Goal: Transaction & Acquisition: Purchase product/service

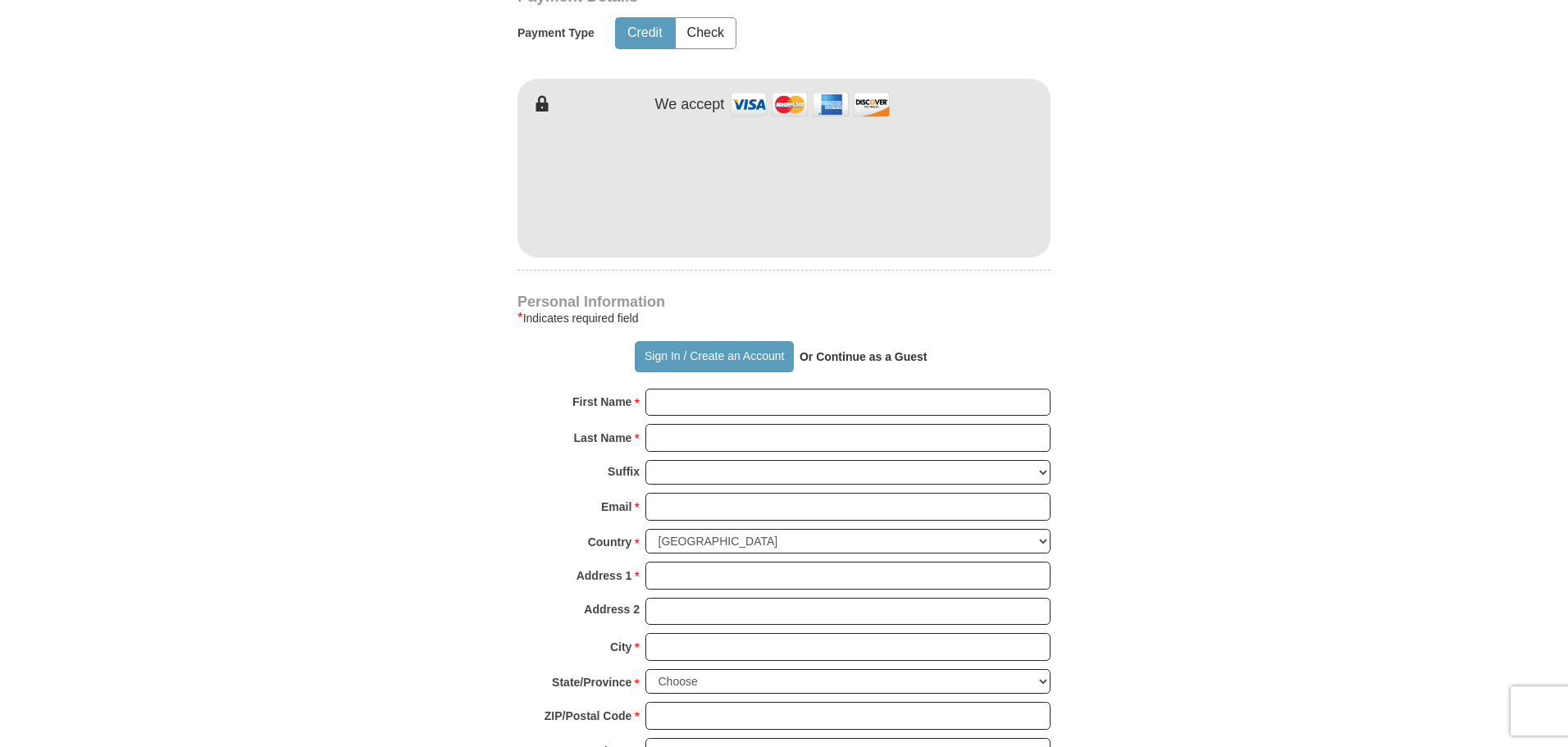
scroll to position [902, 0]
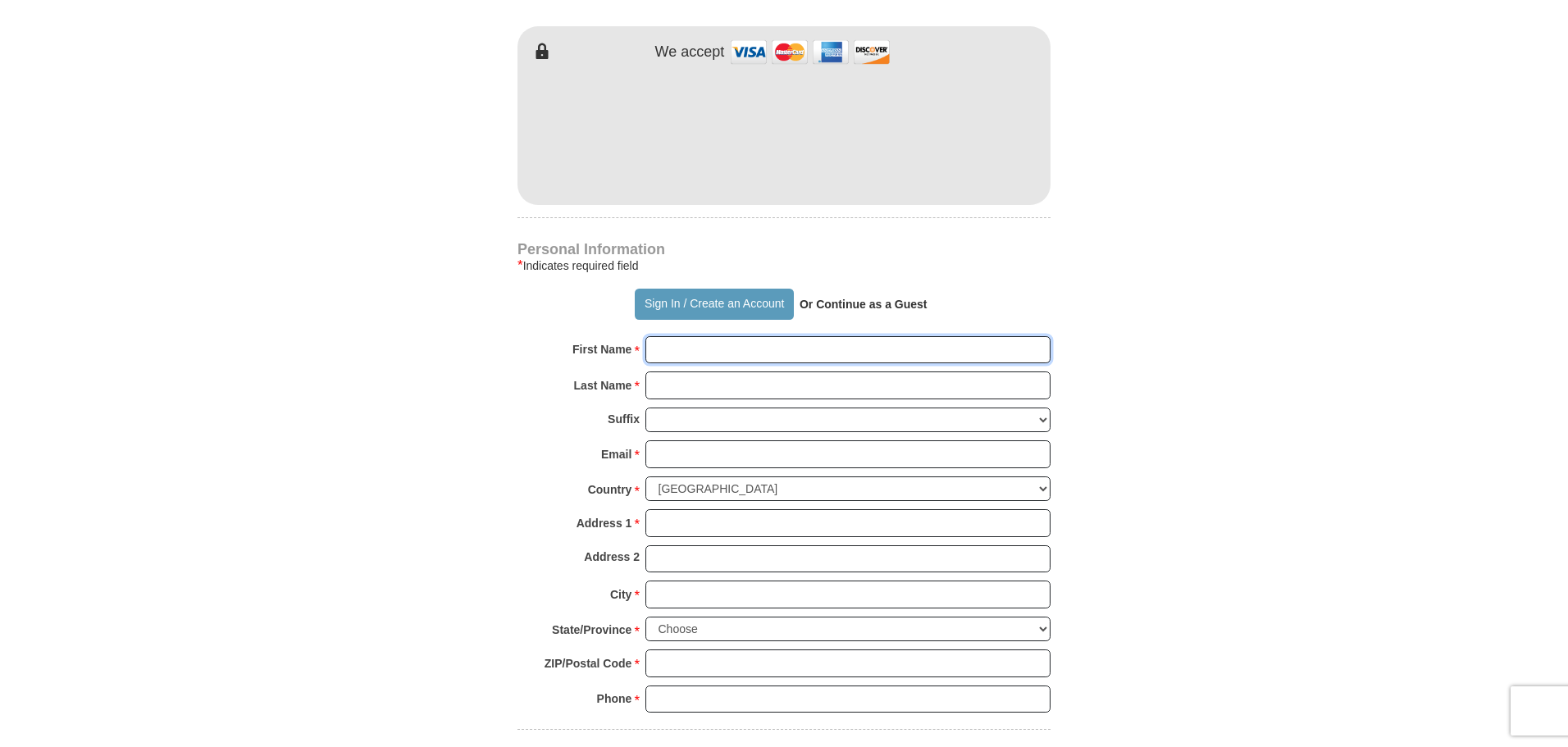
click at [684, 347] on input "First Name *" at bounding box center [848, 350] width 406 height 27
click at [546, 441] on div "Suffix [PERSON_NAME] I II III IV V VI" at bounding box center [784, 424] width 533 height 33
click at [650, 351] on input "First Name *" at bounding box center [848, 350] width 406 height 27
type input "Redina"
click at [675, 373] on input "Last Name *" at bounding box center [848, 385] width 406 height 27
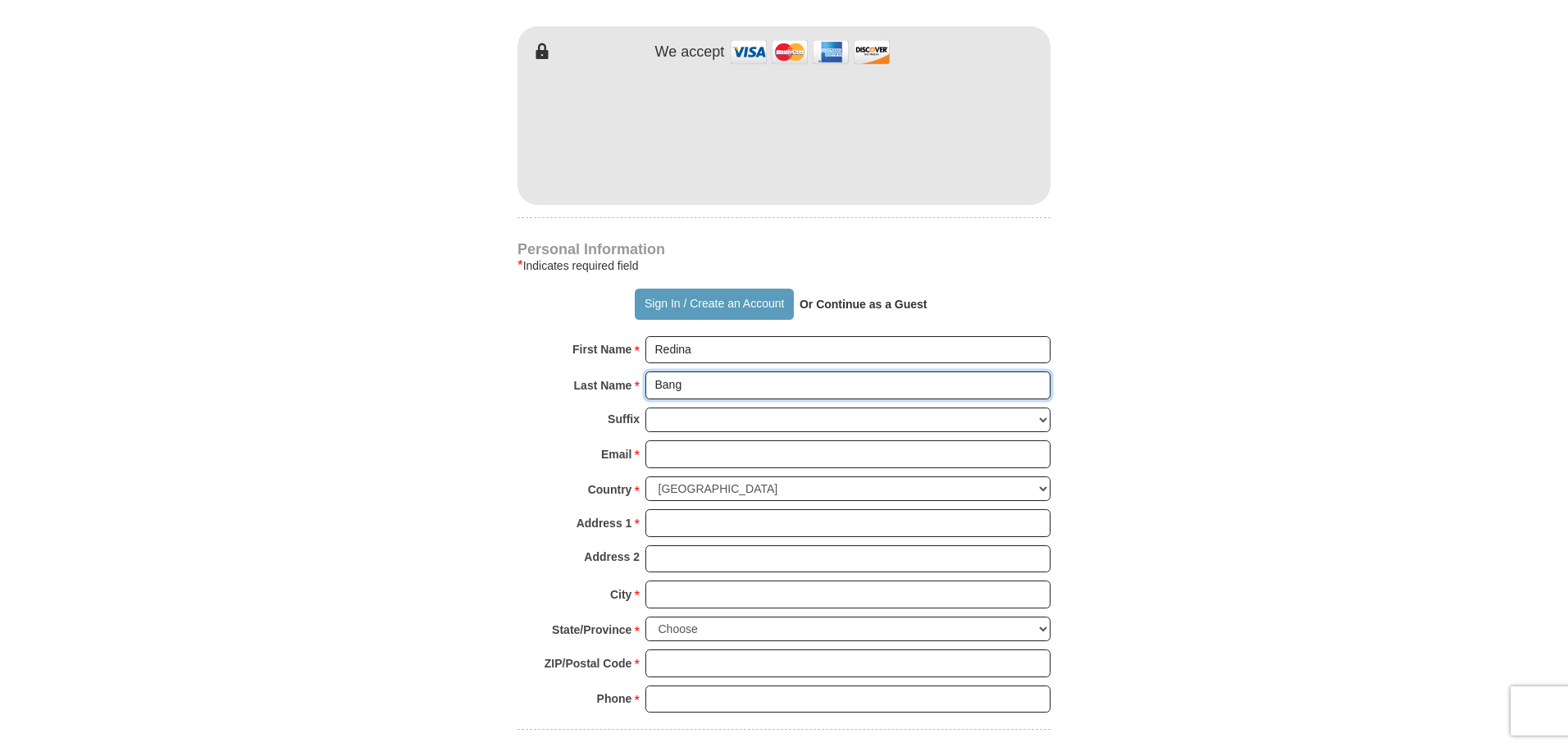
type input "Bang"
click at [675, 453] on input "Email *" at bounding box center [848, 454] width 406 height 27
type input "[EMAIL_ADDRESS][DOMAIN_NAME]"
type input "[STREET_ADDRESS]"
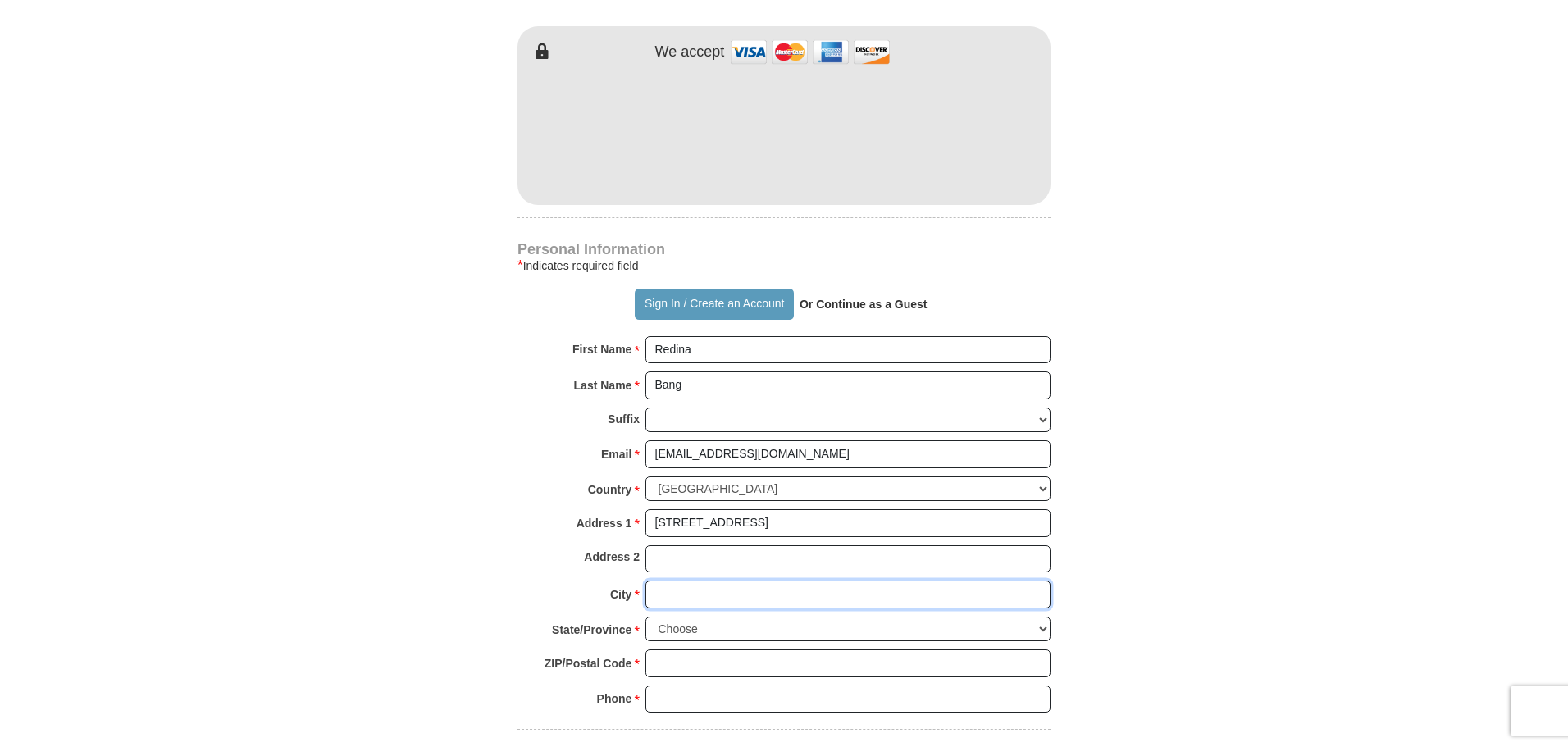
type input "[PERSON_NAME]"
select select "WI"
type input "54011"
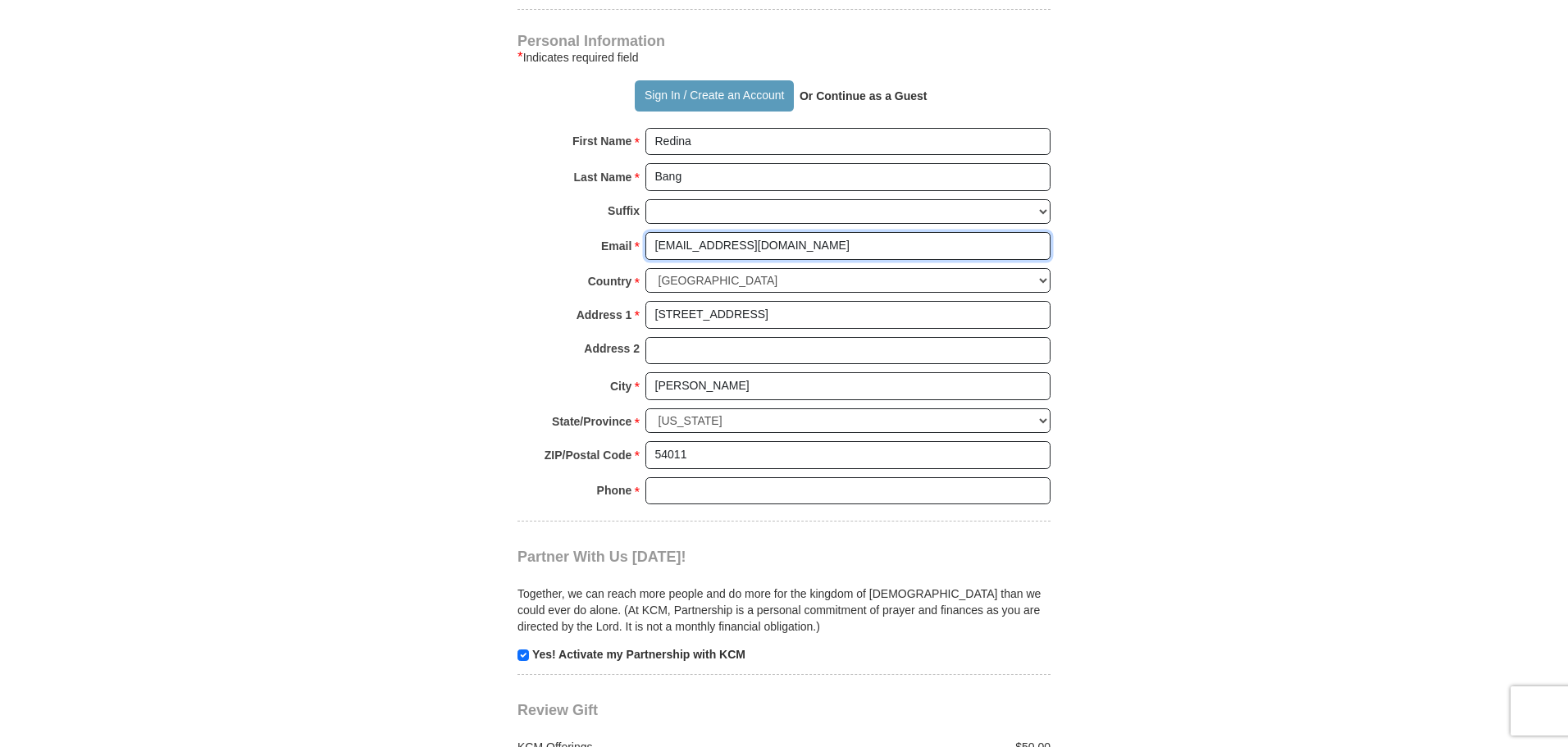
scroll to position [1149, 0]
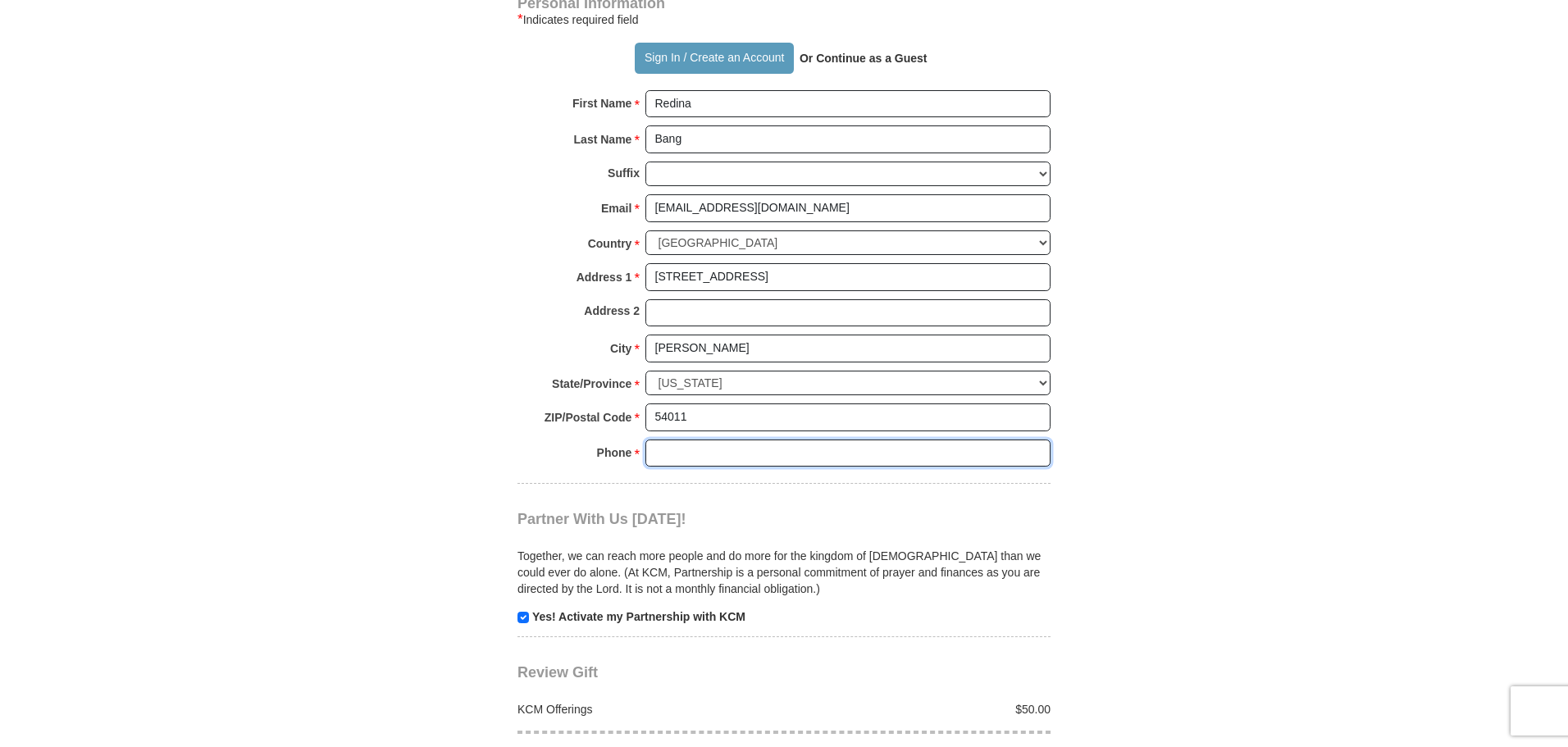
click at [670, 450] on input "Phone * *" at bounding box center [848, 453] width 406 height 27
type input "[PHONE_NUMBER]"
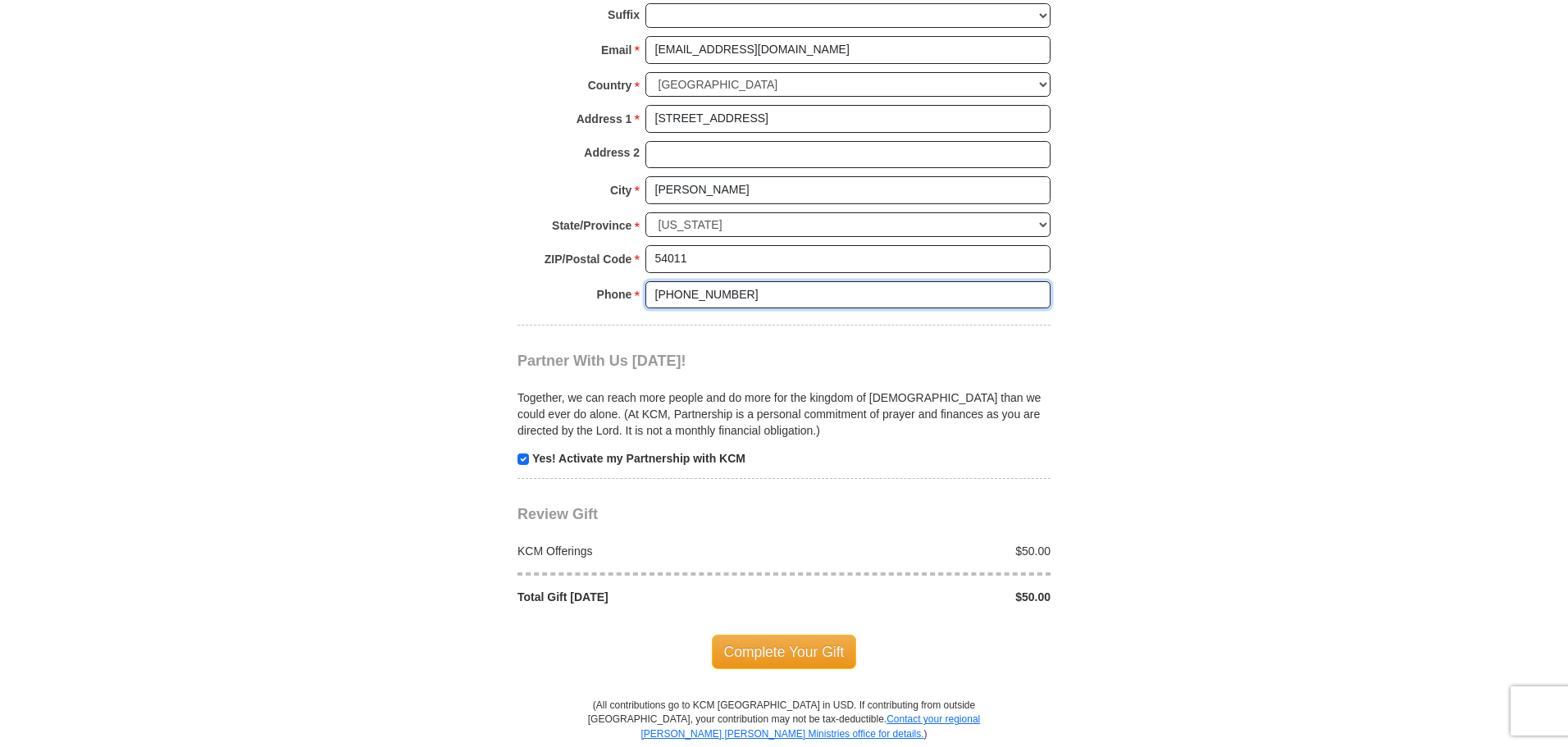
scroll to position [1313, 0]
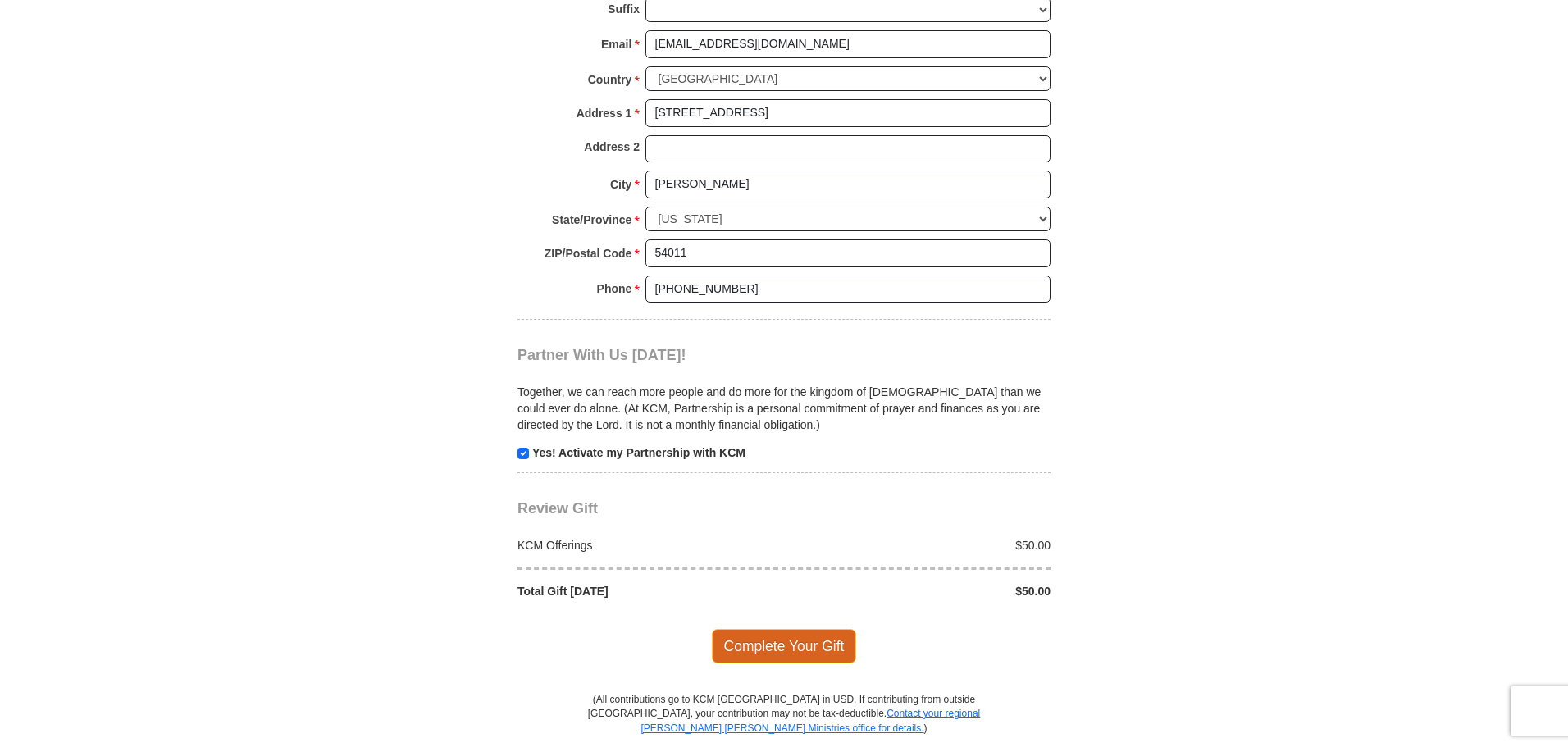
click at [763, 633] on span "Complete Your Gift" at bounding box center [784, 647] width 145 height 34
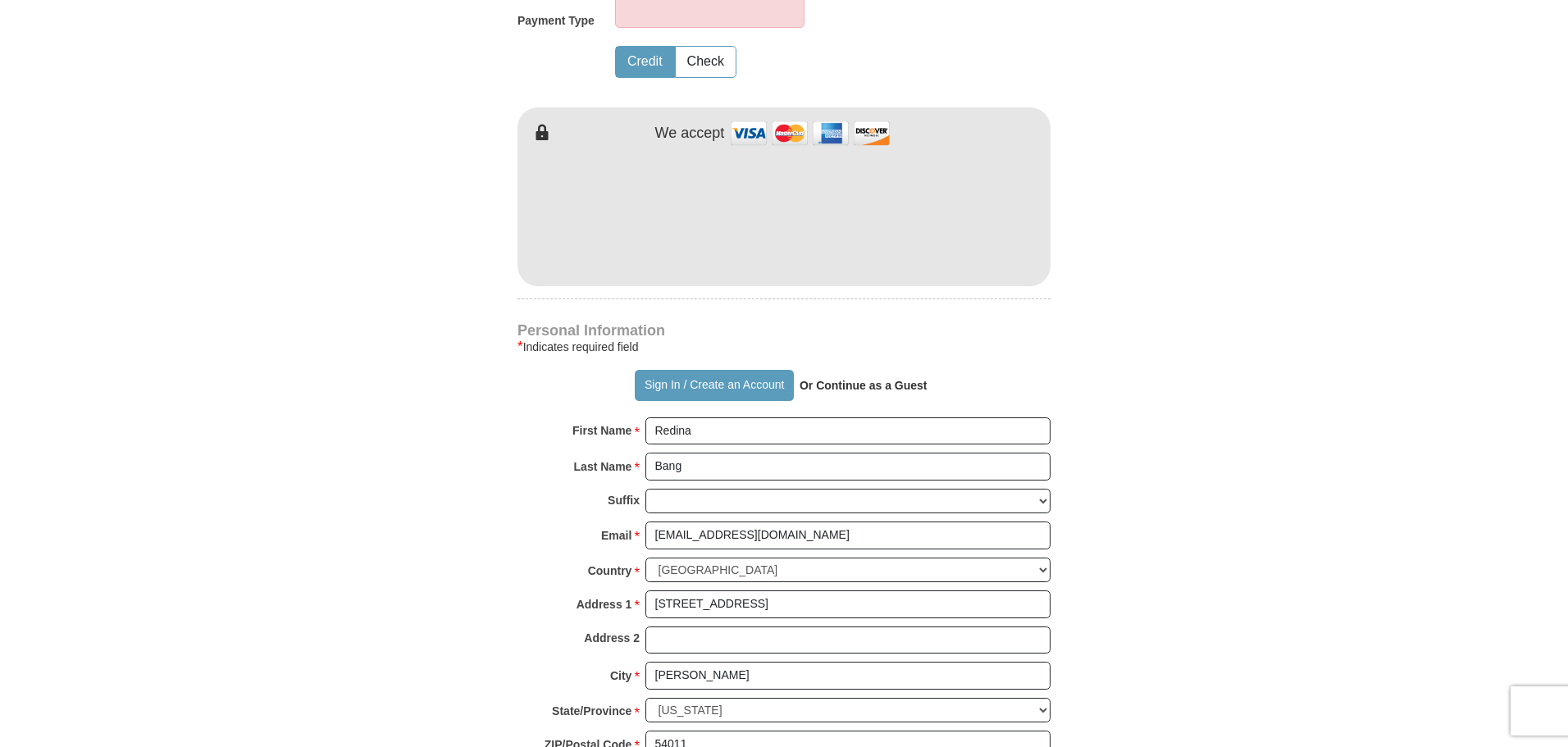
scroll to position [822, 0]
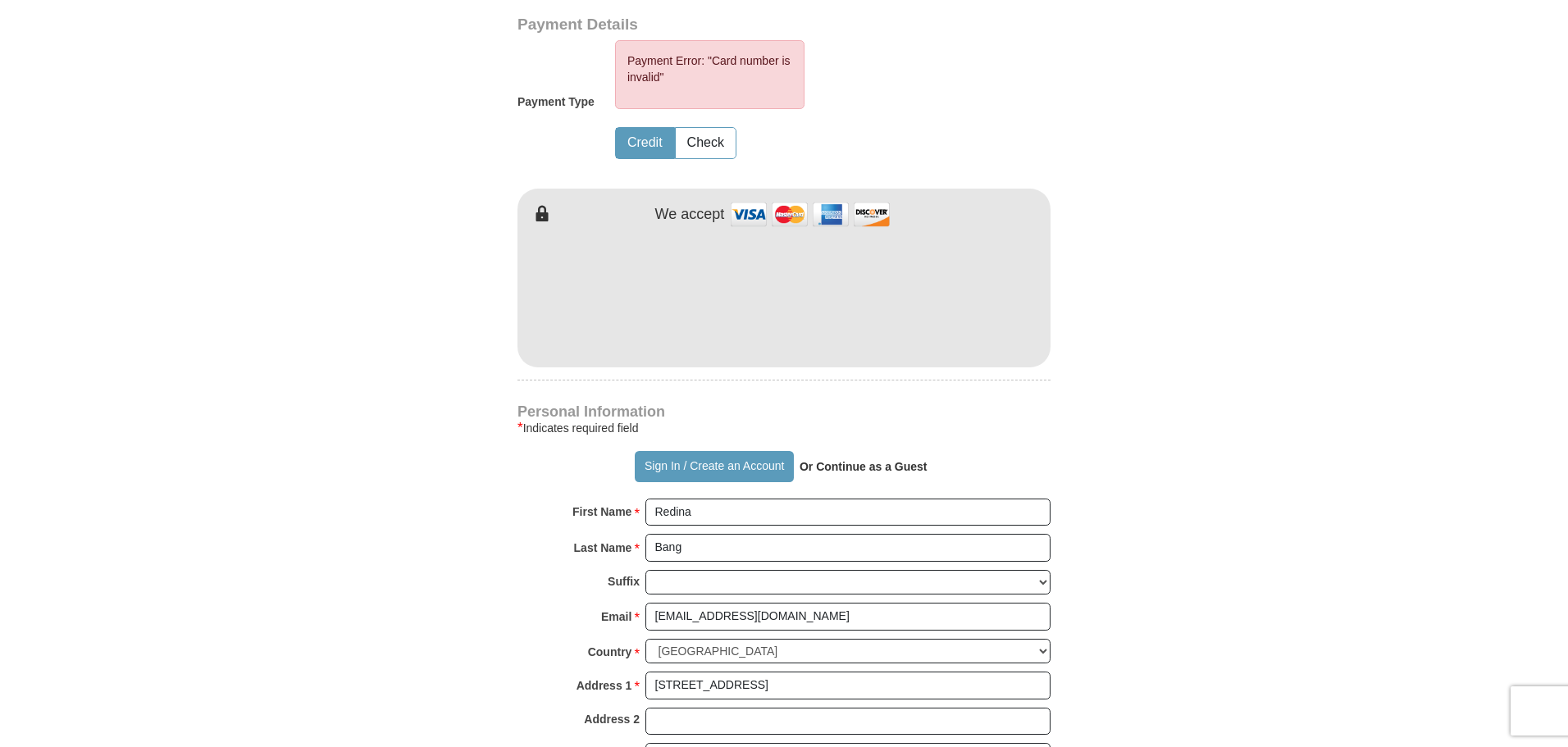
click at [644, 141] on button "Credit" at bounding box center [644, 143] width 58 height 30
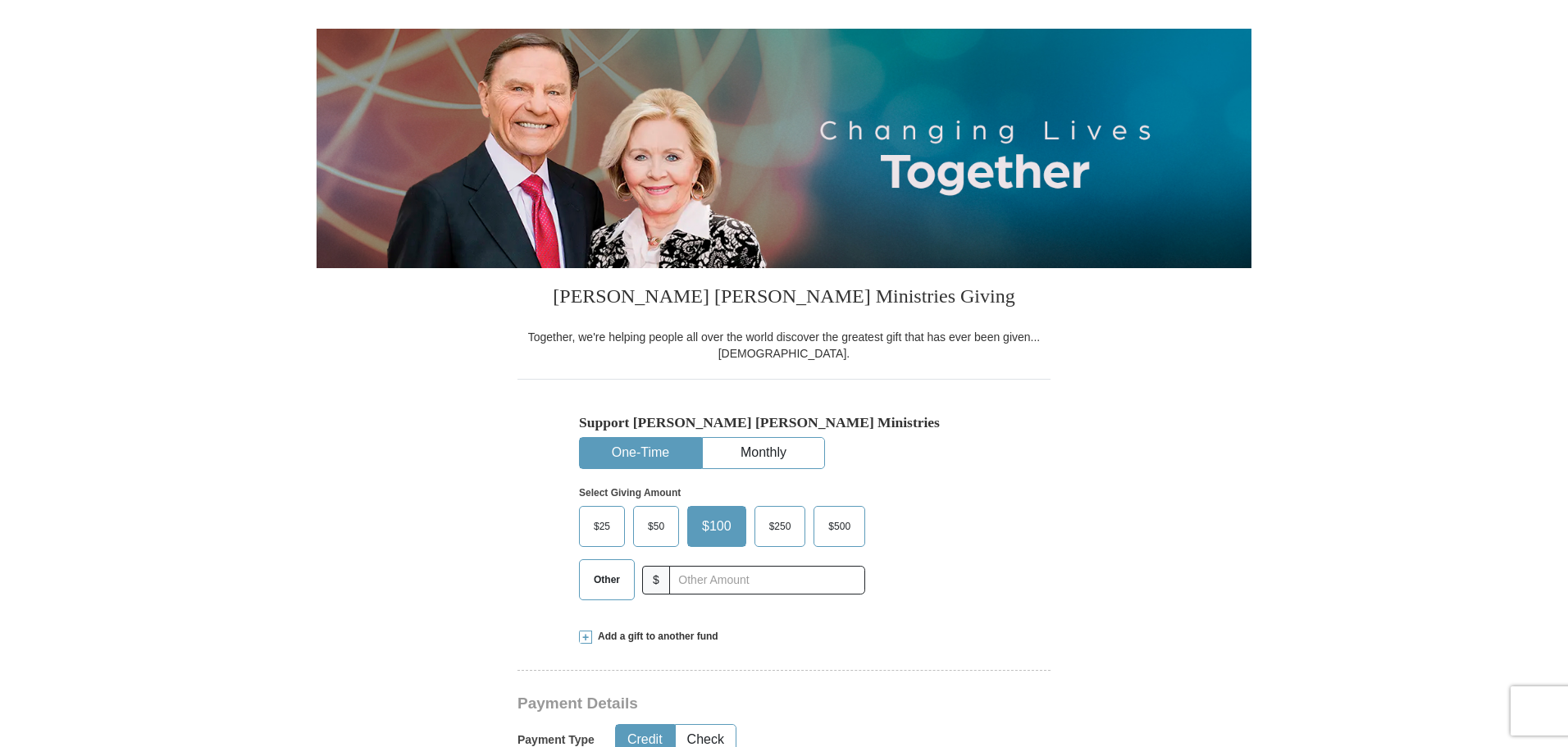
scroll to position [164, 0]
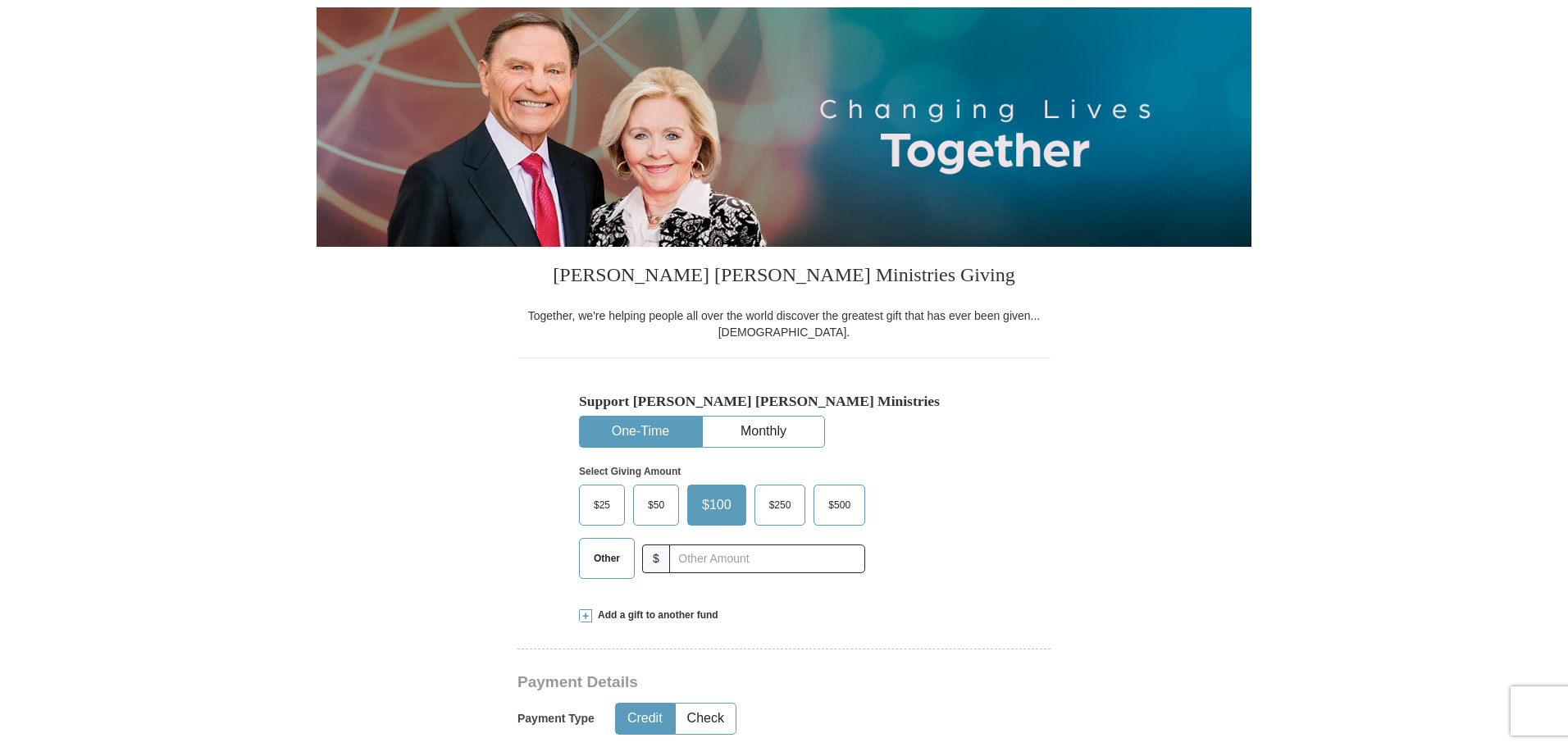
click at [660, 495] on span "$50" at bounding box center [656, 505] width 33 height 25
click at [0, 0] on input "$50" at bounding box center [0, 0] width 0 height 0
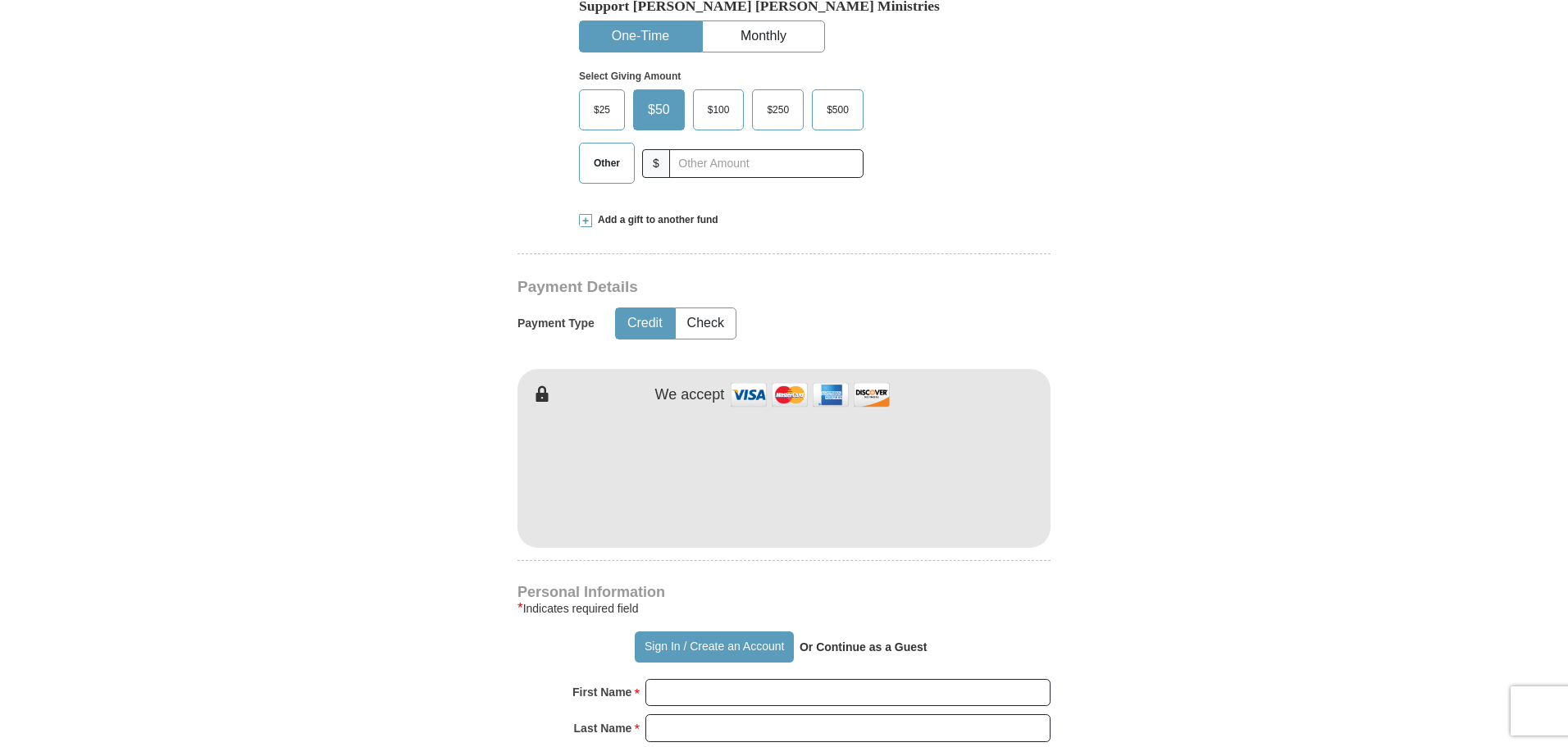
scroll to position [574, 0]
